Goal: Navigation & Orientation: Go to known website

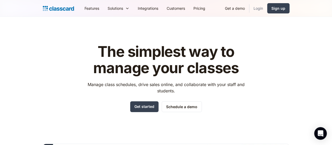
click at [267, 7] on link "Login" at bounding box center [259, 8] width 18 height 12
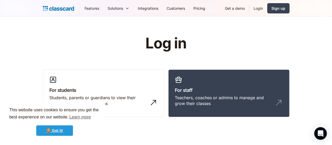
click at [48, 133] on link "🍪 Got it!" at bounding box center [54, 130] width 37 height 11
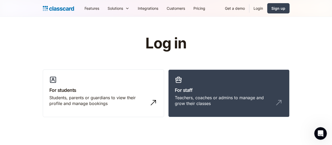
click at [267, 10] on link "Login" at bounding box center [259, 8] width 18 height 12
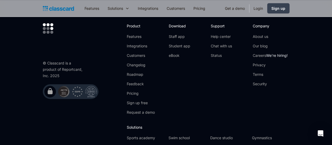
scroll to position [24, 0]
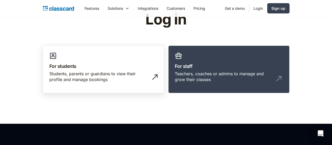
click at [43, 70] on link "For students Students, parents or guardians to view their profile and manage bo…" at bounding box center [103, 69] width 121 height 48
